Goal: Transaction & Acquisition: Purchase product/service

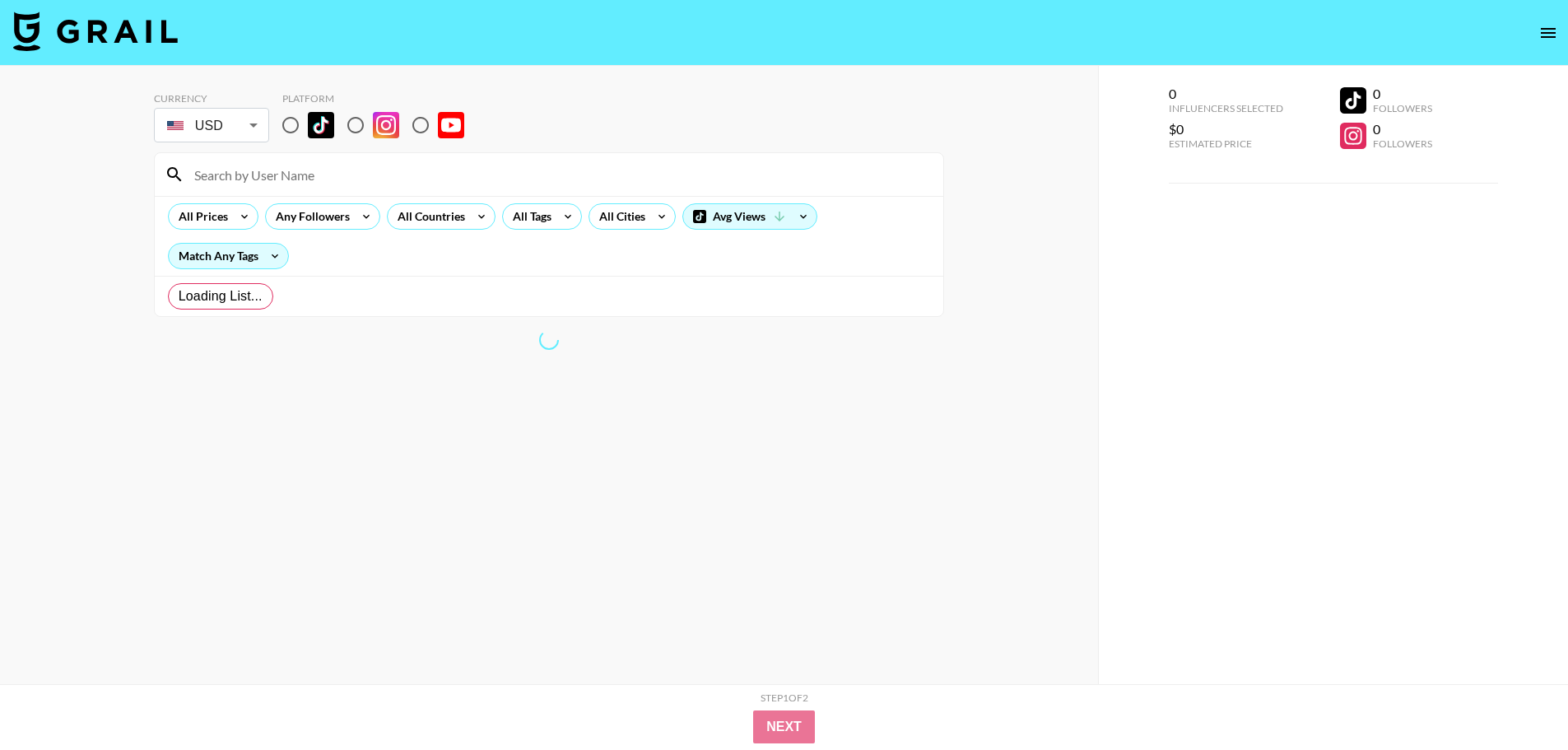
radio input "true"
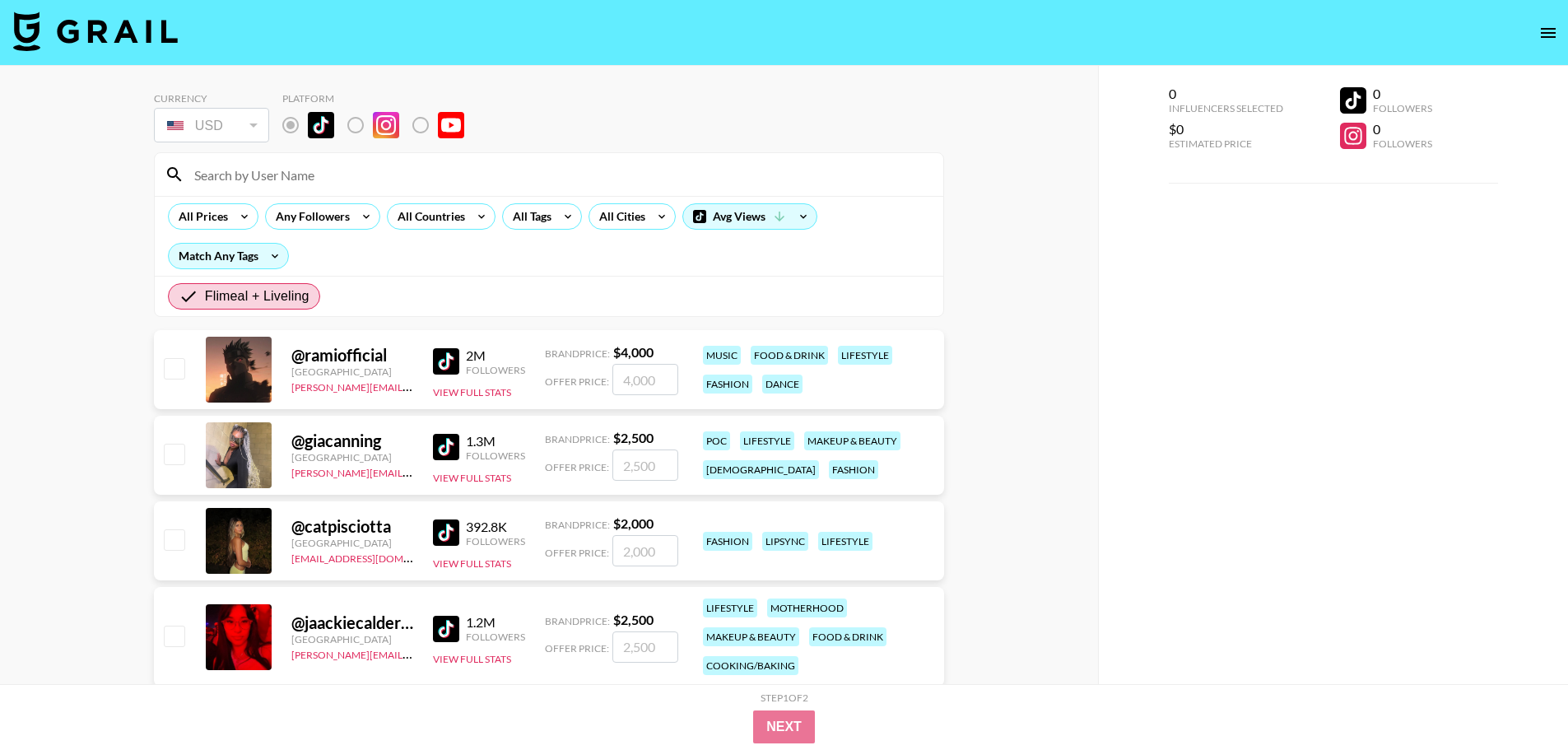
click at [512, 276] on section "All Prices Any Followers All Countries All Tags All Cities Avg Views Match Any …" at bounding box center [549, 235] width 791 height 165
click at [508, 278] on div "Flimeal + Liveling" at bounding box center [548, 296] width 789 height 40
click at [1154, 191] on div "0 Influencers Selected $0 Estimated Price 0 Followers 0 Followers" at bounding box center [1333, 408] width 471 height 684
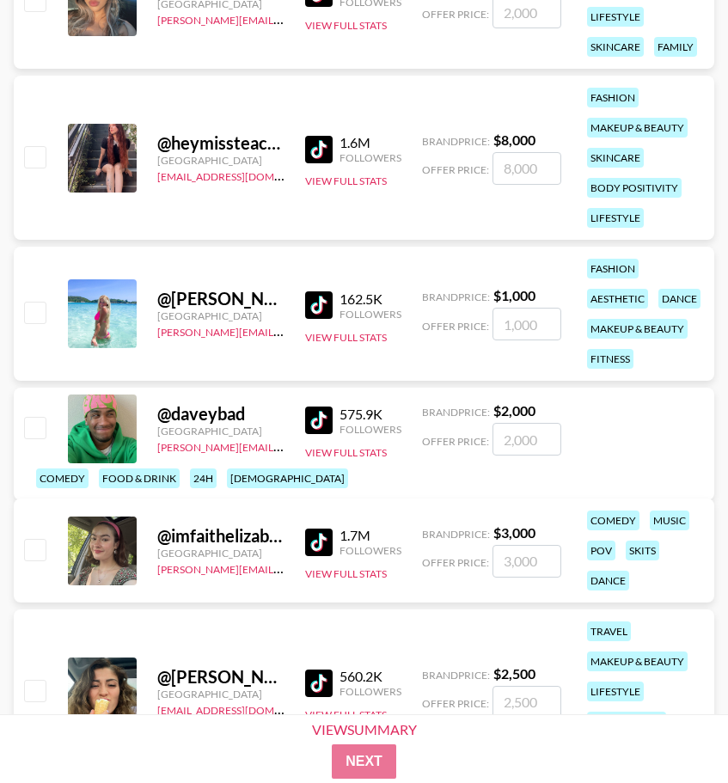
scroll to position [2921, 0]
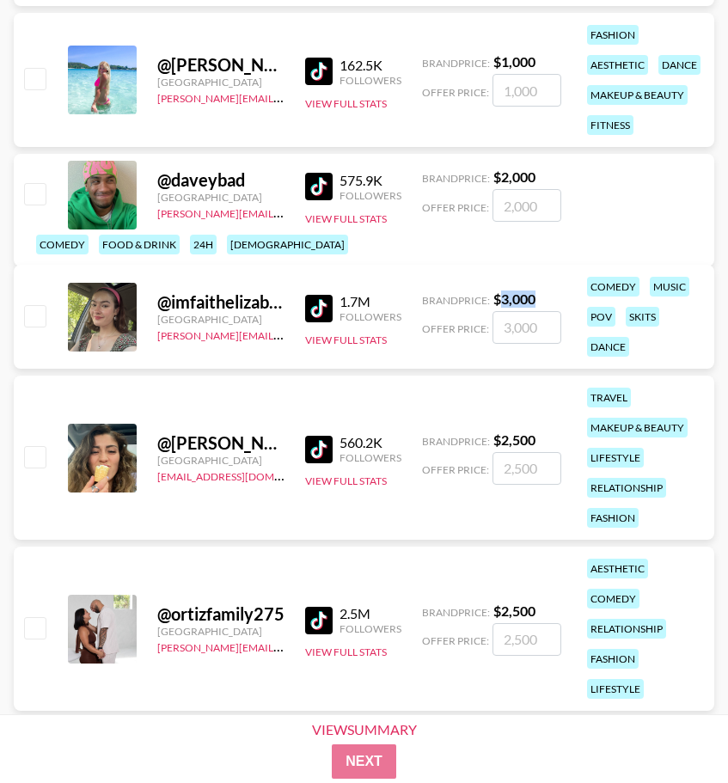
drag, startPoint x: 512, startPoint y: 295, endPoint x: 502, endPoint y: 294, distance: 10.4
click at [502, 294] on div "Brand Price: $ 3,000" at bounding box center [491, 298] width 139 height 17
click at [501, 293] on strong "$ 3,000" at bounding box center [514, 298] width 42 height 16
drag, startPoint x: 496, startPoint y: 297, endPoint x: 530, endPoint y: 293, distance: 34.6
click at [530, 293] on strong "$ 3,000" at bounding box center [514, 298] width 42 height 16
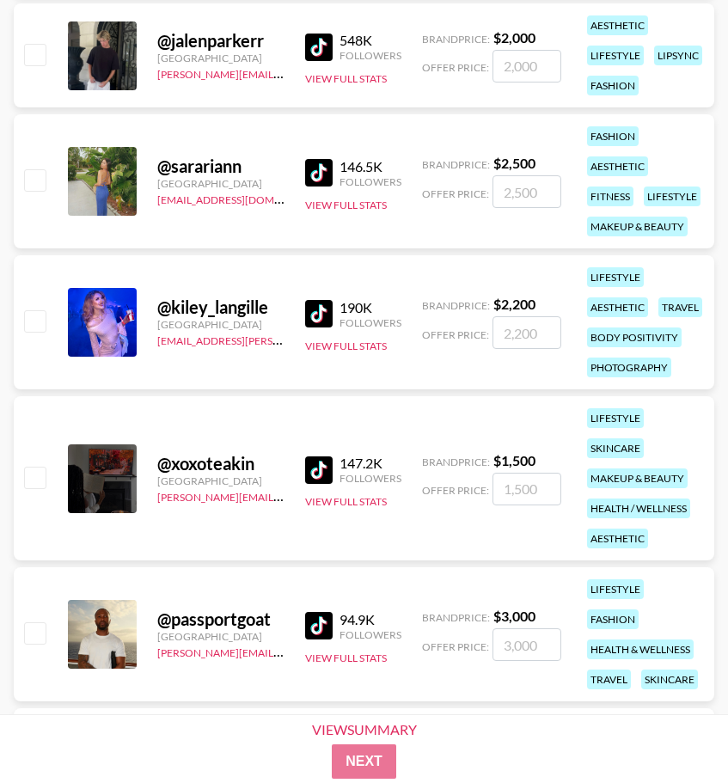
scroll to position [6922, 0]
